Goal: Task Accomplishment & Management: Complete application form

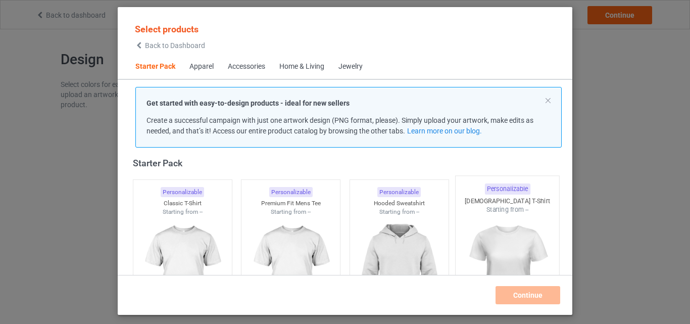
click at [203, 246] on img at bounding box center [182, 272] width 90 height 113
click at [302, 246] on img at bounding box center [290, 272] width 90 height 113
click at [371, 246] on img at bounding box center [399, 272] width 90 height 113
click at [466, 246] on img at bounding box center [507, 273] width 95 height 119
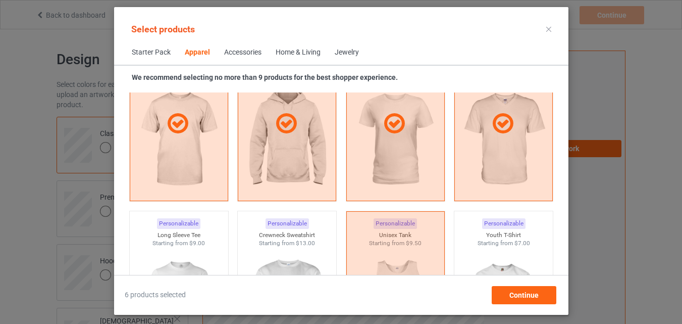
scroll to position [744, 0]
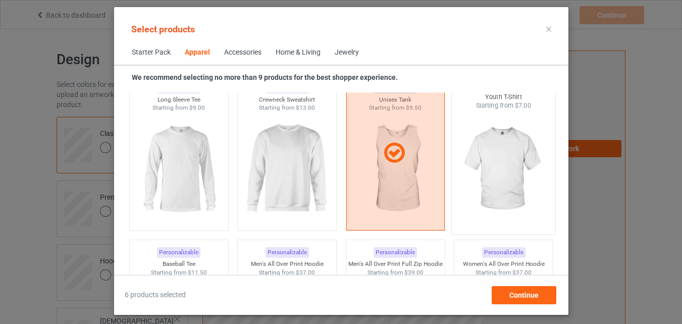
click at [500, 153] on img at bounding box center [503, 169] width 95 height 119
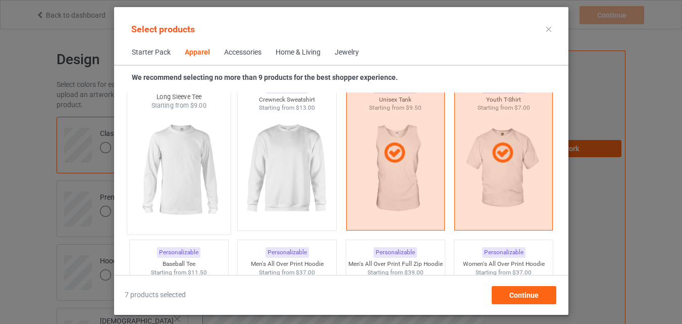
click at [288, 164] on img at bounding box center [287, 168] width 90 height 113
click at [174, 163] on img at bounding box center [178, 169] width 95 height 119
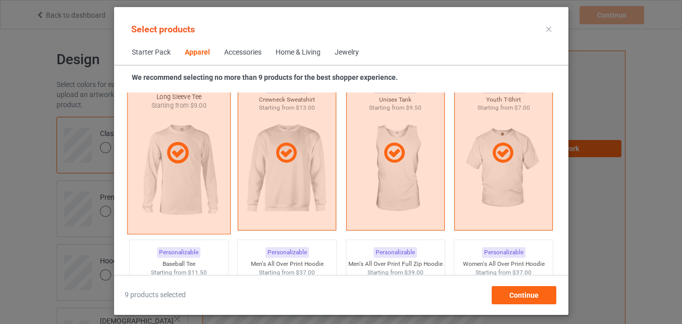
scroll to position [884, 0]
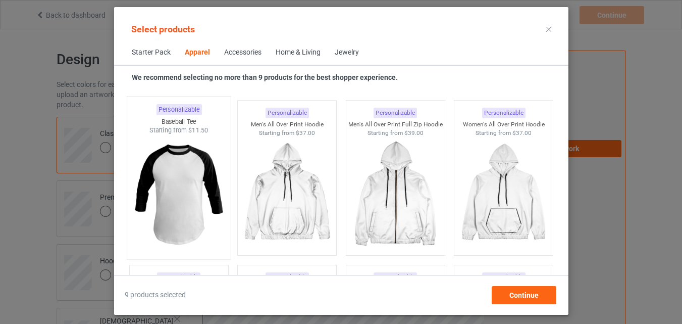
click at [190, 203] on img at bounding box center [178, 194] width 95 height 119
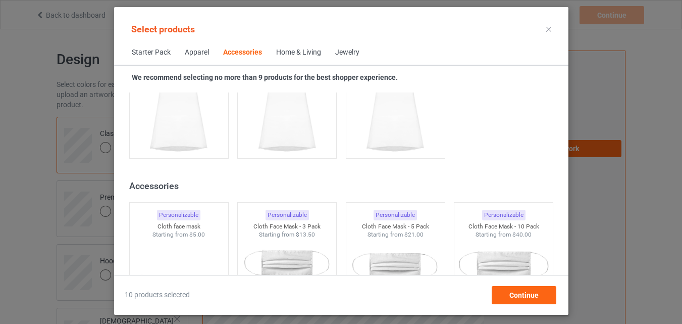
scroll to position [2529, 0]
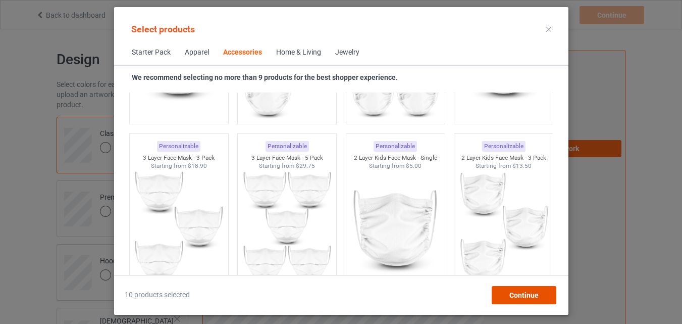
click at [521, 300] on div "Continue" at bounding box center [523, 295] width 65 height 18
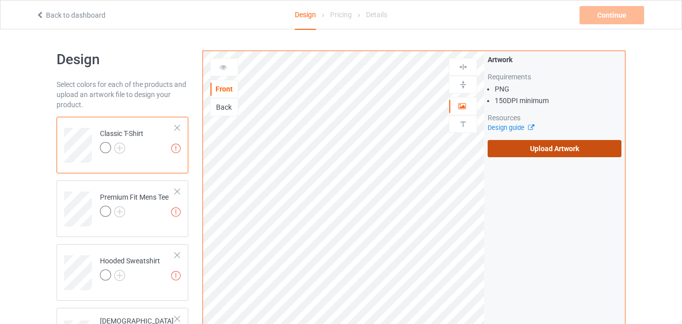
click at [542, 152] on label "Upload Artwork" at bounding box center [555, 148] width 134 height 17
click at [0, 0] on input "Upload Artwork" at bounding box center [0, 0] width 0 height 0
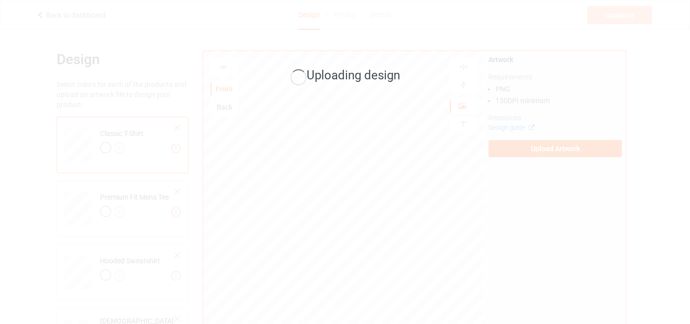
click at [123, 146] on div "Uploading design" at bounding box center [345, 162] width 690 height 324
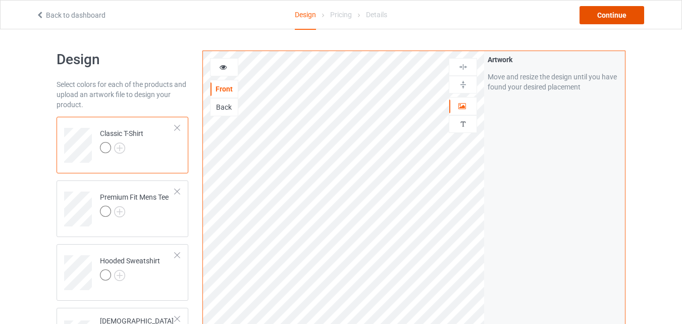
click at [607, 15] on div "Continue" at bounding box center [612, 15] width 65 height 18
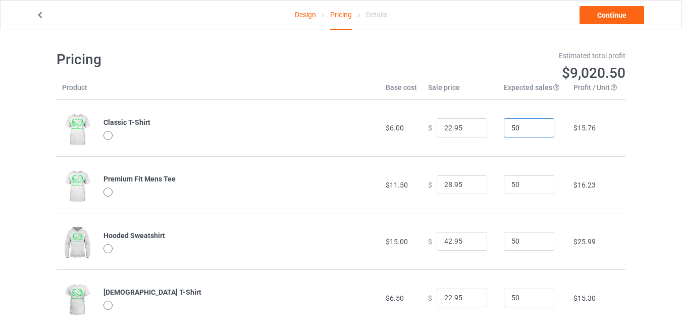
drag, startPoint x: 527, startPoint y: 130, endPoint x: 479, endPoint y: 128, distance: 48.6
click at [479, 128] on tr "Classic T-Shirt $6.00 $ 22.95 50 $15.76" at bounding box center [341, 128] width 569 height 57
type input "200"
drag, startPoint x: 518, startPoint y: 187, endPoint x: 503, endPoint y: 187, distance: 15.2
click at [504, 187] on input "50" at bounding box center [529, 184] width 51 height 19
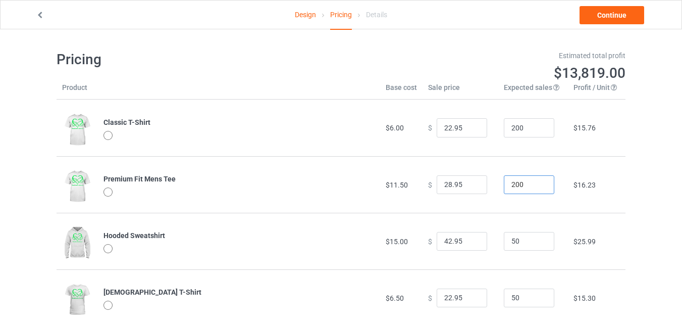
type input "200"
drag, startPoint x: 523, startPoint y: 241, endPoint x: 503, endPoint y: 242, distance: 20.2
click at [504, 242] on input "50" at bounding box center [529, 241] width 51 height 19
type input "200"
drag, startPoint x: 525, startPoint y: 300, endPoint x: 495, endPoint y: 297, distance: 29.5
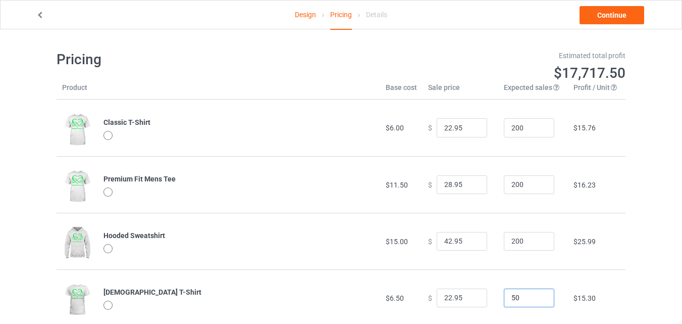
click at [499, 297] on td "50" at bounding box center [534, 297] width 70 height 57
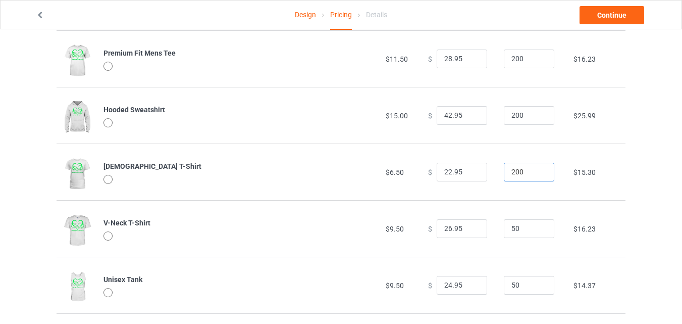
scroll to position [146, 0]
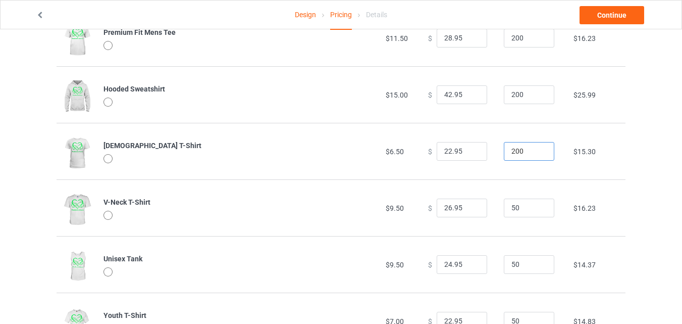
type input "200"
drag, startPoint x: 521, startPoint y: 209, endPoint x: 495, endPoint y: 211, distance: 26.3
click at [499, 211] on td "50" at bounding box center [534, 207] width 70 height 57
type input "200"
drag, startPoint x: 519, startPoint y: 260, endPoint x: 502, endPoint y: 262, distance: 16.8
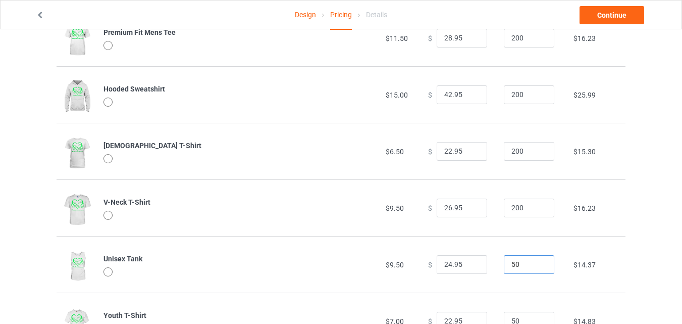
click at [504, 262] on input "50" at bounding box center [529, 264] width 51 height 19
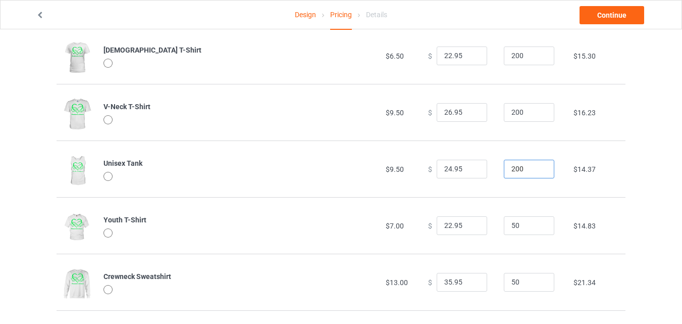
scroll to position [243, 0]
type input "200"
click at [499, 227] on td "50" at bounding box center [534, 224] width 70 height 57
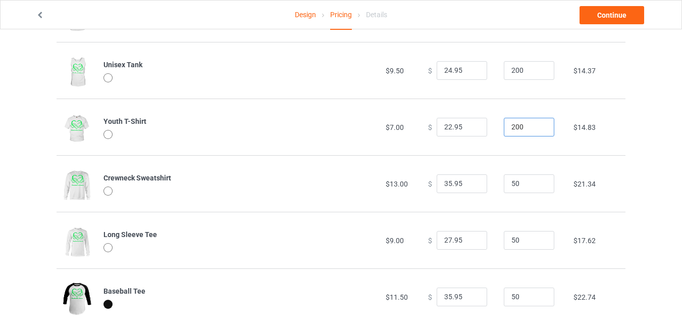
type input "200"
drag, startPoint x: 514, startPoint y: 186, endPoint x: 499, endPoint y: 189, distance: 15.5
click at [504, 189] on input "50" at bounding box center [529, 183] width 51 height 19
type input "200"
drag, startPoint x: 515, startPoint y: 241, endPoint x: 504, endPoint y: 241, distance: 11.6
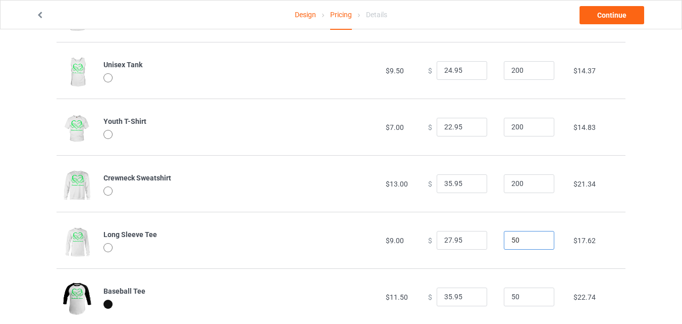
click at [504, 241] on input "50" at bounding box center [529, 240] width 51 height 19
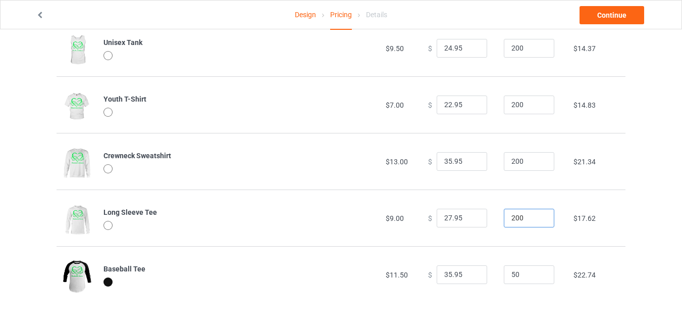
type input "200"
drag, startPoint x: 501, startPoint y: 275, endPoint x: 494, endPoint y: 275, distance: 6.6
click at [499, 275] on td "50" at bounding box center [534, 274] width 70 height 57
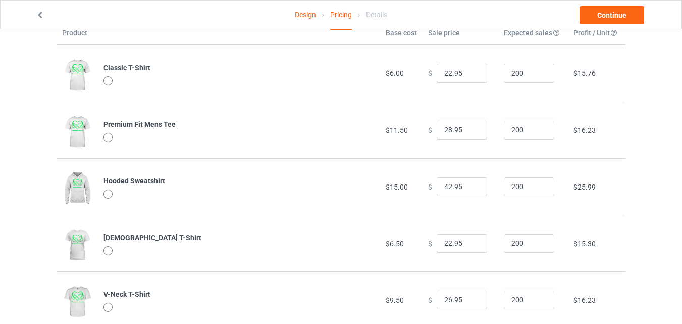
scroll to position [0, 0]
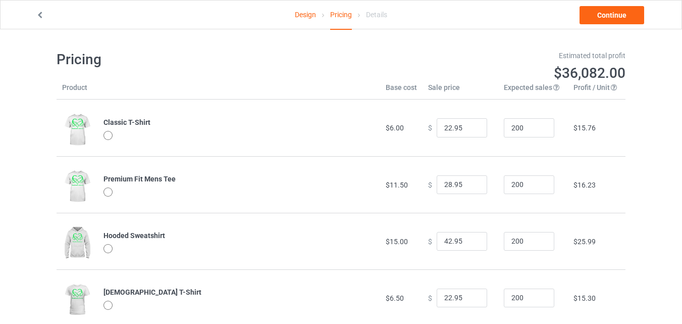
type input "200"
drag, startPoint x: 445, startPoint y: 129, endPoint x: 435, endPoint y: 130, distance: 9.6
click at [437, 130] on input "22.95" at bounding box center [462, 127] width 51 height 19
type input "20.95"
click at [443, 187] on input "28.95" at bounding box center [462, 184] width 51 height 19
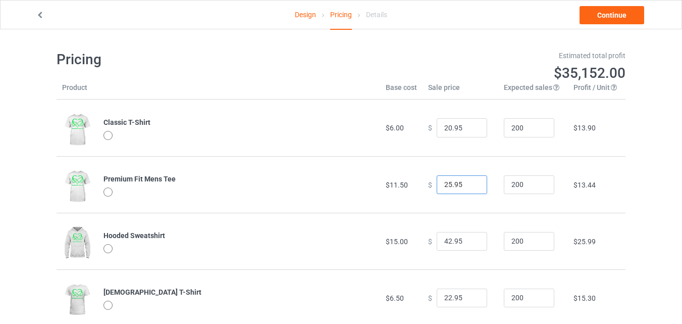
type input "25.95"
drag, startPoint x: 446, startPoint y: 243, endPoint x: 436, endPoint y: 243, distance: 10.1
click at [437, 243] on input "42.95" at bounding box center [462, 241] width 51 height 19
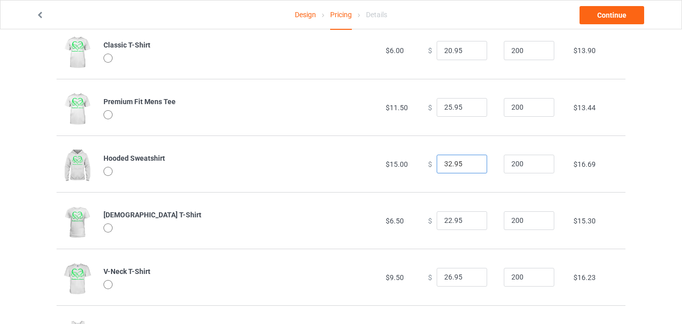
scroll to position [101, 0]
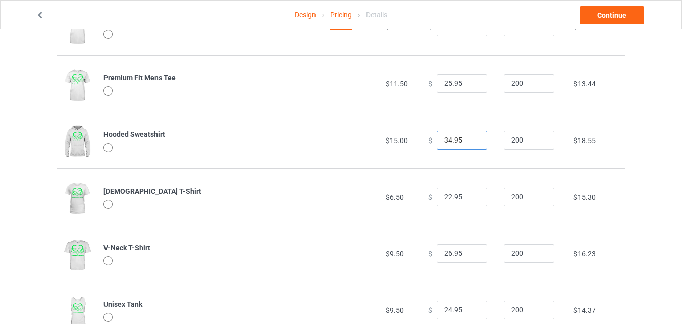
type input "34.95"
drag, startPoint x: 448, startPoint y: 202, endPoint x: 441, endPoint y: 202, distance: 6.6
click at [441, 202] on input "22.95" at bounding box center [462, 196] width 51 height 19
click at [443, 200] on input "22.95" at bounding box center [462, 196] width 51 height 19
click at [444, 199] on input "20.95" at bounding box center [462, 196] width 51 height 19
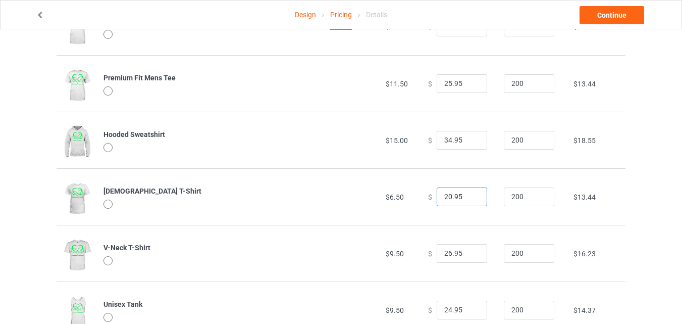
type input "20.95"
click at [443, 250] on input "26.95" at bounding box center [462, 253] width 51 height 19
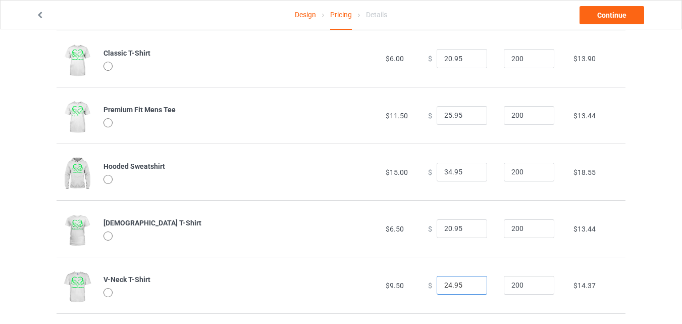
scroll to position [0, 0]
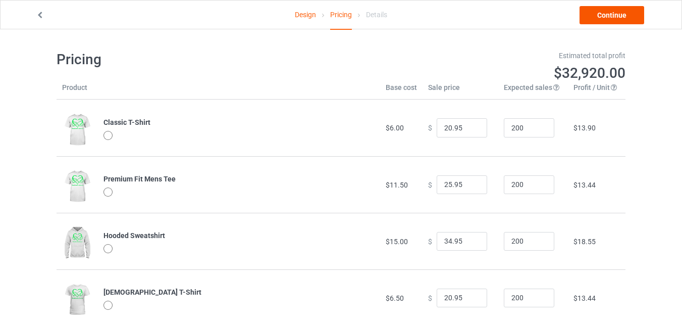
type input "24.95"
click at [629, 13] on link "Continue" at bounding box center [612, 15] width 65 height 18
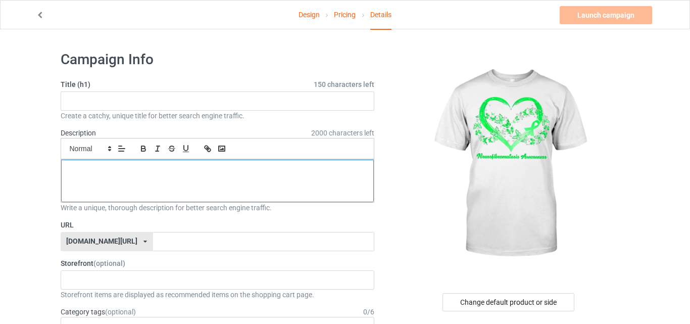
click at [362, 160] on div at bounding box center [217, 181] width 313 height 42
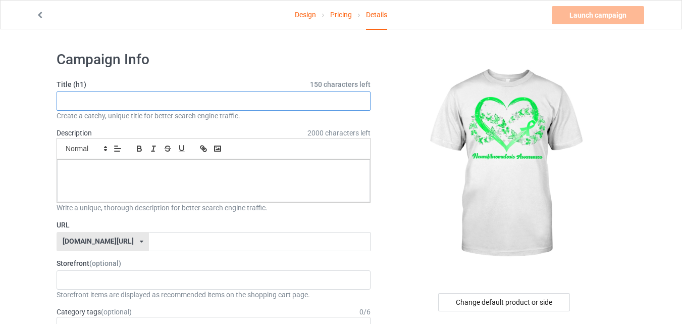
paste input "[MEDICAL_DATA] awareness"
click at [64, 106] on input "[MEDICAL_DATA] awareness" at bounding box center [214, 100] width 314 height 19
type input "[MEDICAL_DATA] awareness"
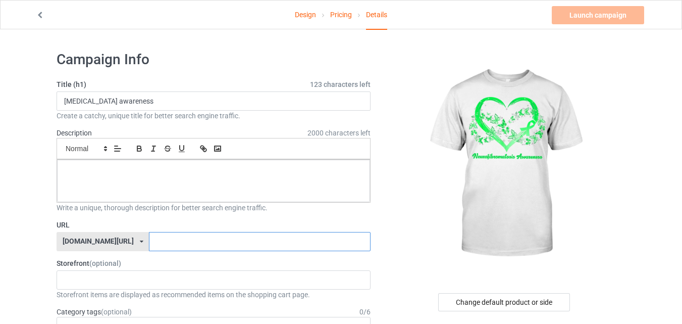
click at [149, 244] on input "text" at bounding box center [259, 241] width 221 height 19
paste input "[MEDICAL_DATA] awareness"
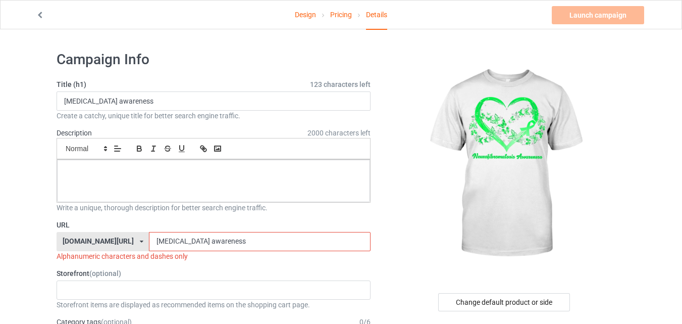
click at [183, 244] on input "[MEDICAL_DATA] awareness" at bounding box center [259, 241] width 221 height 19
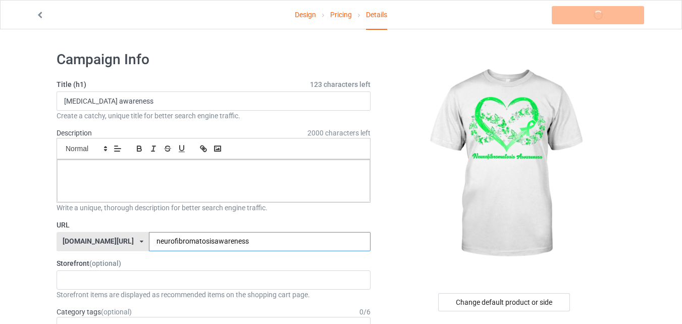
click at [149, 243] on input "neurofibromatosisawareness" at bounding box center [259, 241] width 221 height 19
type input "neurofibromatosisawareness"
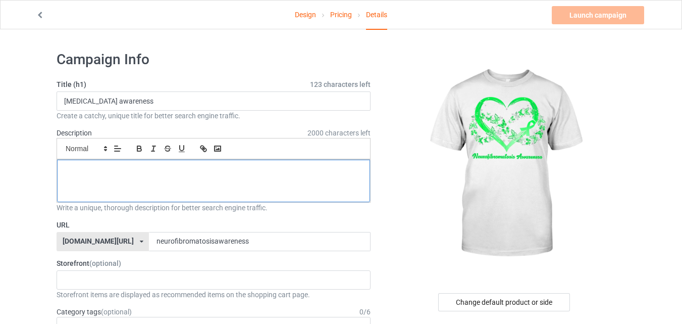
click at [146, 171] on p at bounding box center [213, 171] width 297 height 10
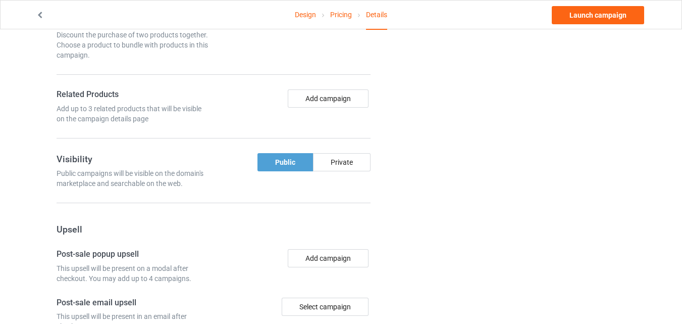
scroll to position [657, 0]
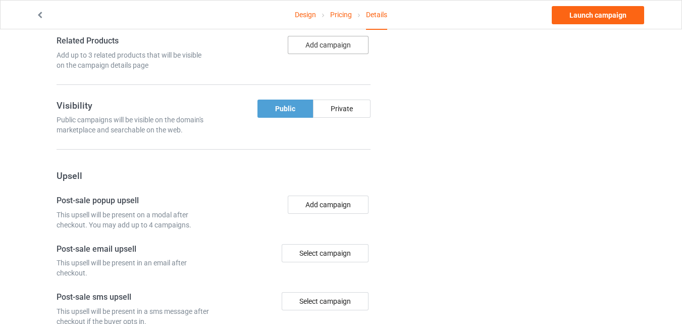
click at [326, 40] on button "Add campaign" at bounding box center [328, 45] width 81 height 18
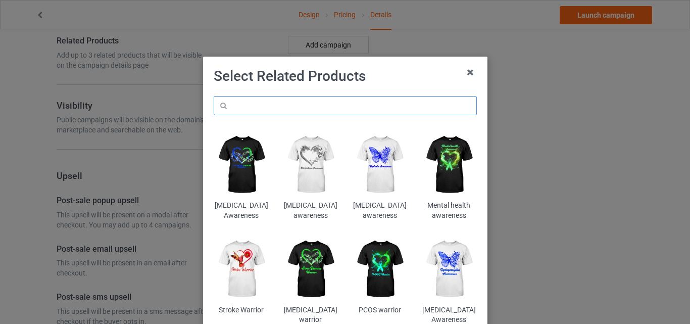
click at [308, 109] on input "text" at bounding box center [345, 105] width 263 height 19
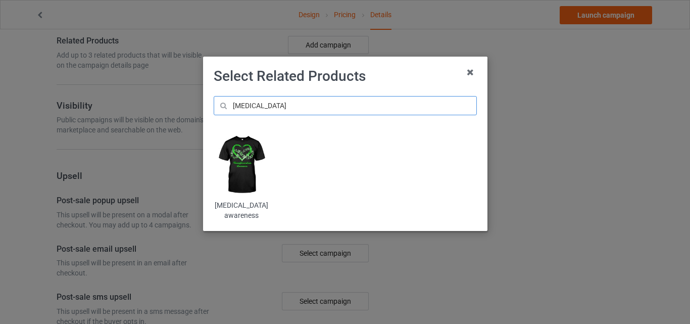
type input "[MEDICAL_DATA]"
click at [244, 183] on img at bounding box center [241, 164] width 55 height 69
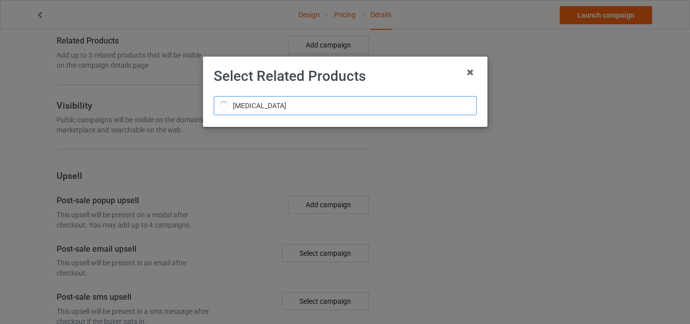
drag, startPoint x: 244, startPoint y: 183, endPoint x: 229, endPoint y: 104, distance: 80.7
click at [229, 104] on input "[MEDICAL_DATA]" at bounding box center [345, 105] width 263 height 19
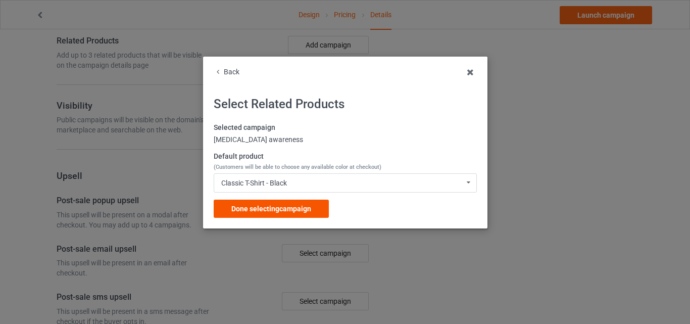
click at [276, 205] on span "Done selecting campaign" at bounding box center [271, 209] width 80 height 8
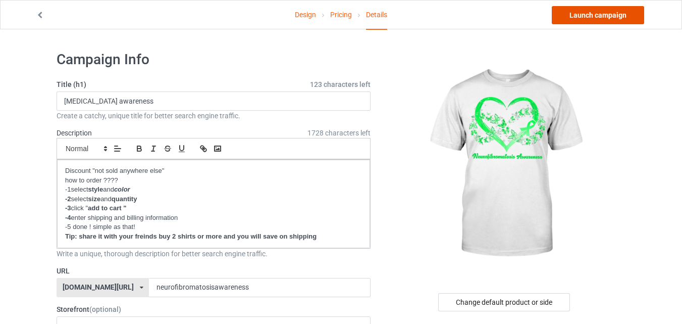
click at [593, 18] on link "Launch campaign" at bounding box center [598, 15] width 92 height 18
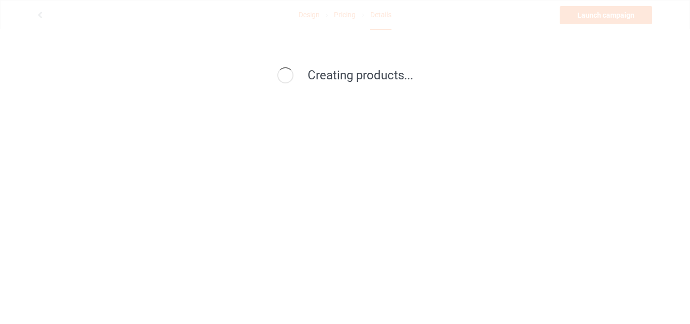
click at [539, 114] on div "Creating products..." at bounding box center [345, 162] width 690 height 324
click at [544, 125] on div "Creating products..." at bounding box center [345, 162] width 690 height 324
